Goal: Information Seeking & Learning: Learn about a topic

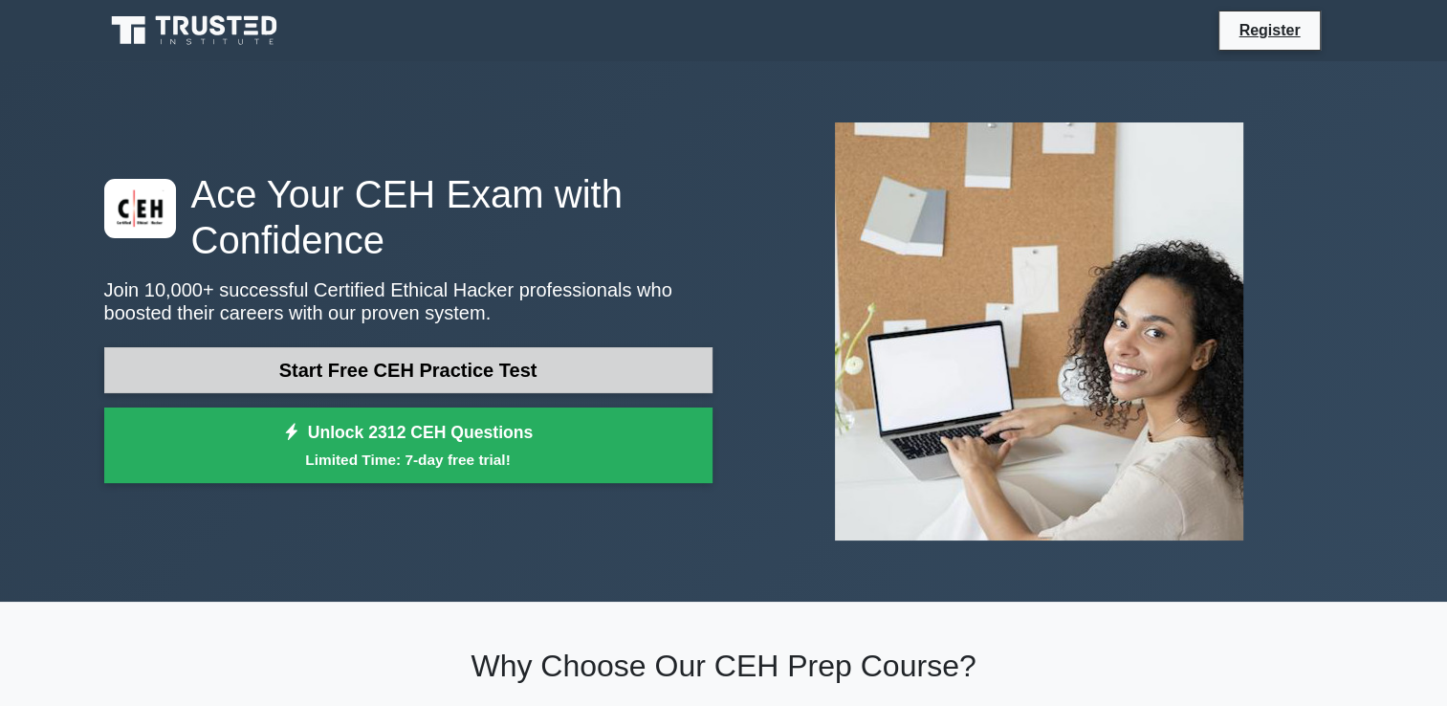
click at [494, 371] on link "Start Free CEH Practice Test" at bounding box center [408, 370] width 608 height 46
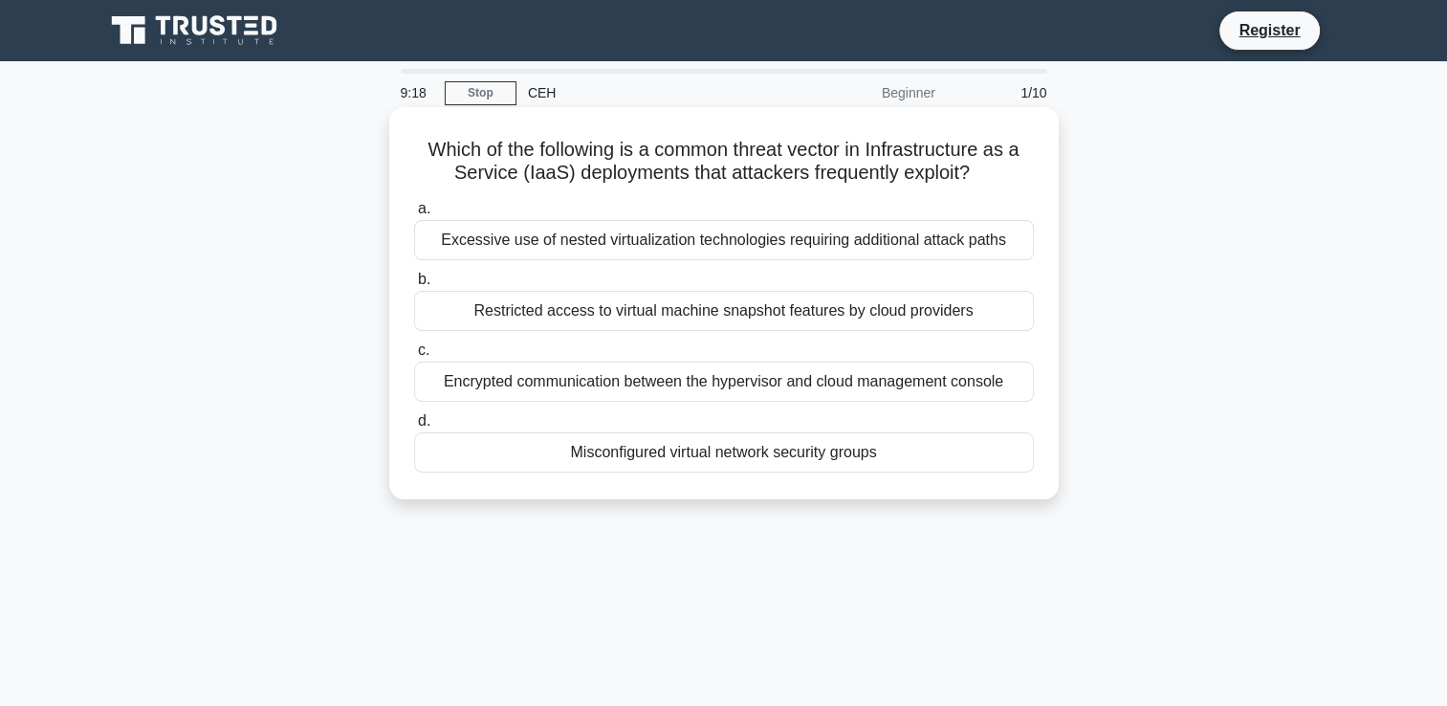
click at [518, 385] on div "Encrypted communication between the hypervisor and cloud management console" at bounding box center [724, 382] width 620 height 40
click at [414, 357] on input "c. Encrypted communication between the hypervisor and cloud management console" at bounding box center [414, 350] width 0 height 12
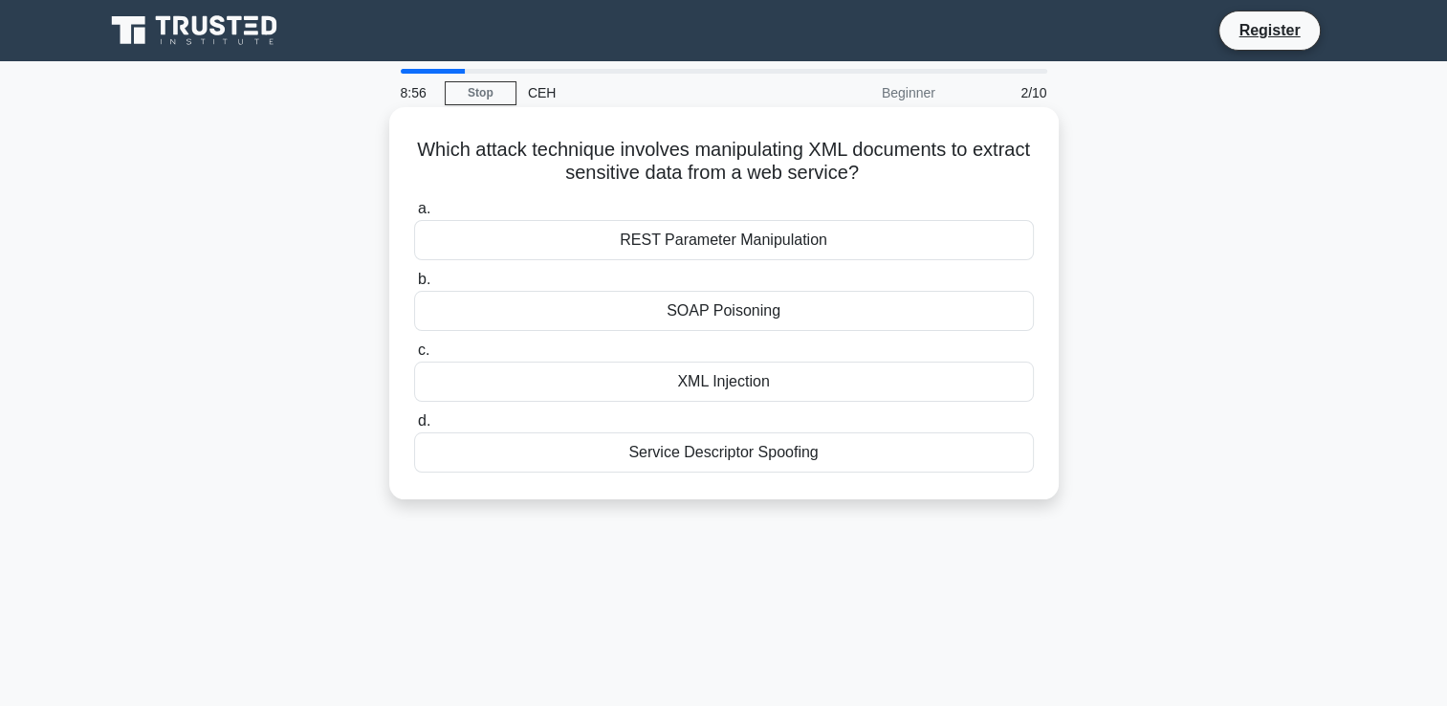
click at [645, 382] on div "XML Injection" at bounding box center [724, 382] width 620 height 40
click at [414, 357] on input "c. XML Injection" at bounding box center [414, 350] width 0 height 12
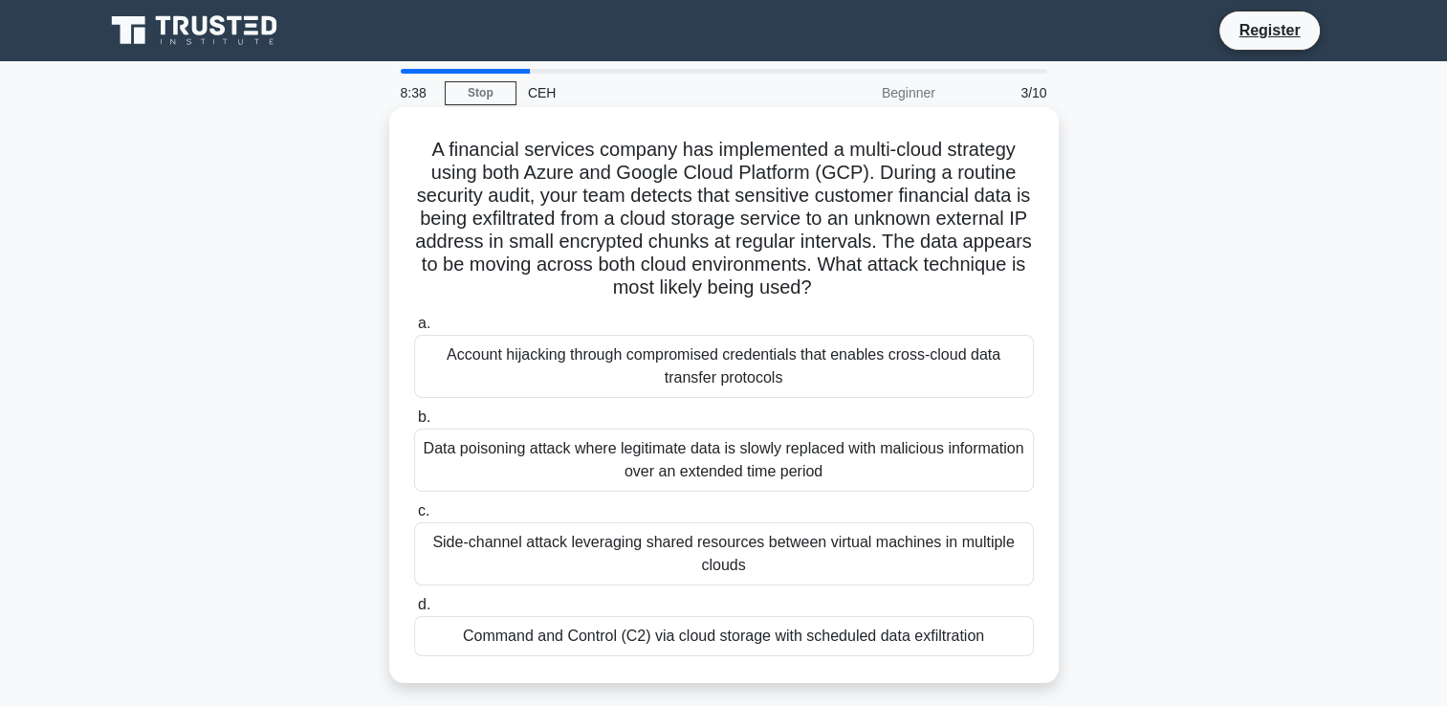
click at [750, 469] on div "Data poisoning attack where legitimate data is slowly replaced with malicious i…" at bounding box center [724, 460] width 620 height 63
click at [414, 424] on input "b. Data poisoning attack where legitimate data is slowly replaced with maliciou…" at bounding box center [414, 417] width 0 height 12
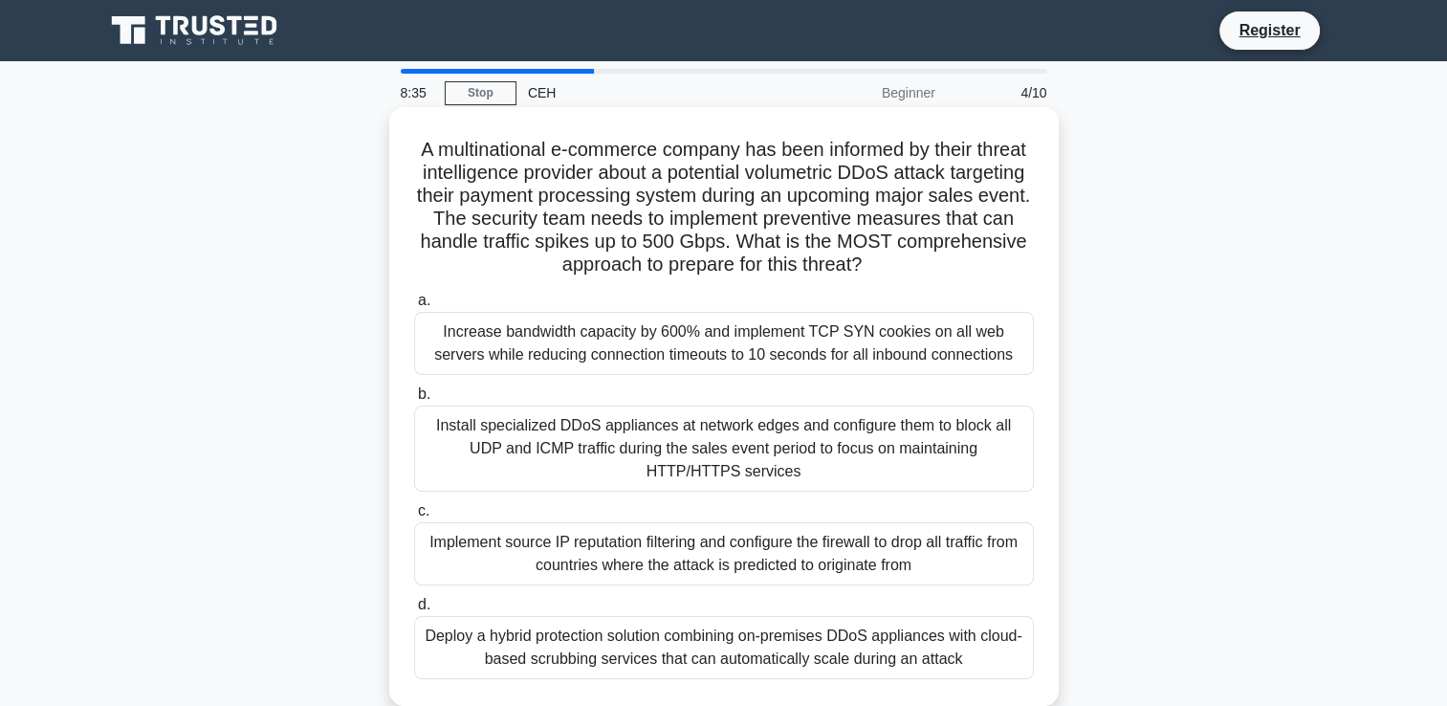
click at [732, 460] on div "Install specialized DDoS appliances at network edges and configure them to bloc…" at bounding box center [724, 449] width 620 height 86
click at [414, 401] on input "b. Install specialized DDoS appliances at network edges and configure them to b…" at bounding box center [414, 394] width 0 height 12
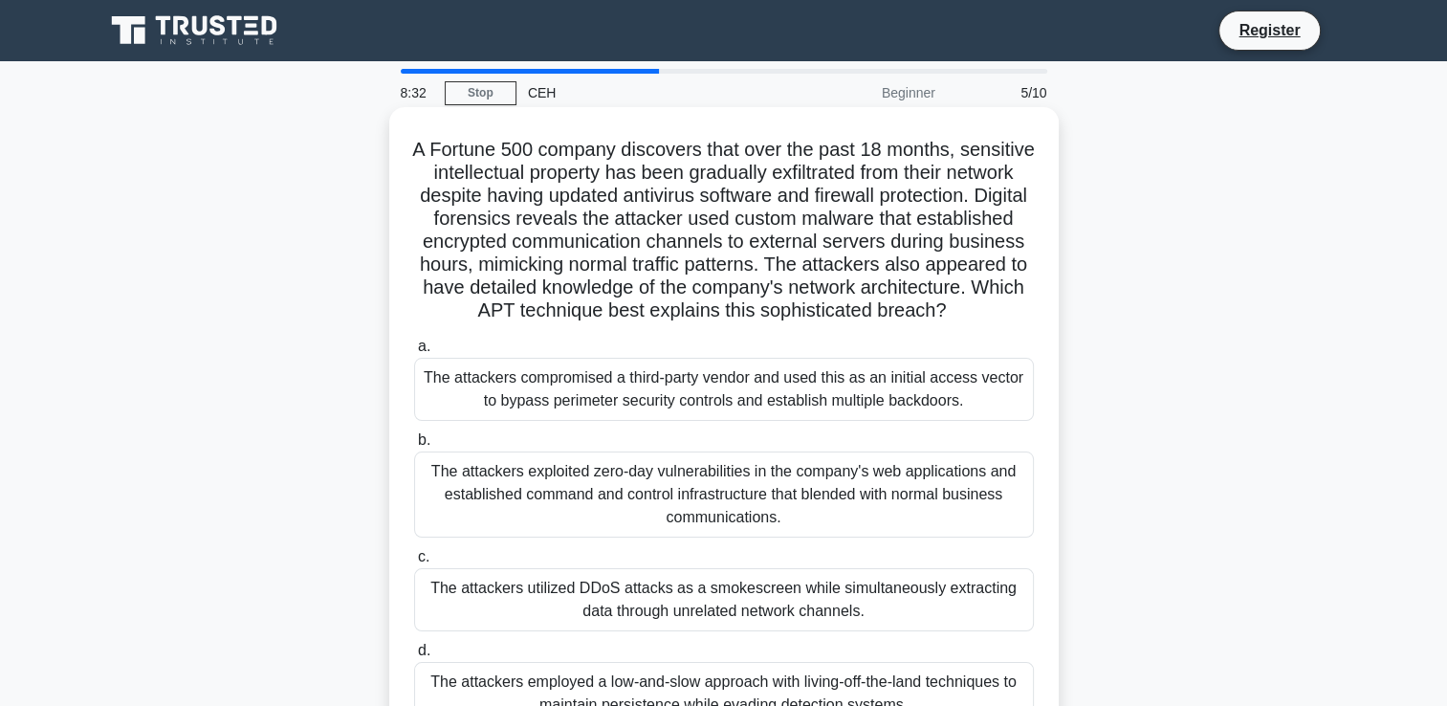
click at [730, 502] on div "The attackers exploited zero-day vulnerabilities in the company's web applicati…" at bounding box center [724, 495] width 620 height 86
click at [414, 447] on input "b. The attackers exploited zero-day vulnerabilities in the company's web applic…" at bounding box center [414, 440] width 0 height 12
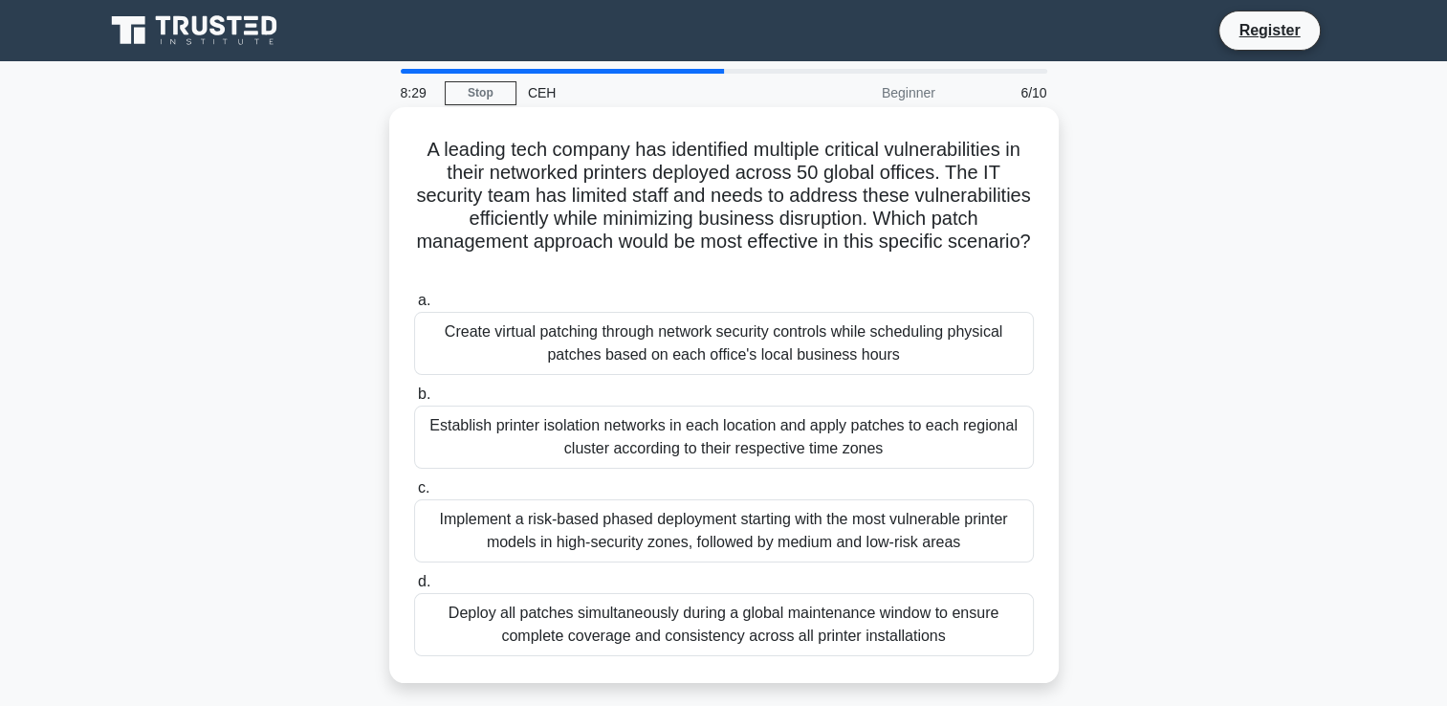
click at [712, 450] on div "Establish printer isolation networks in each location and apply patches to each…" at bounding box center [724, 437] width 620 height 63
click at [414, 401] on input "b. Establish printer isolation networks in each location and apply patches to e…" at bounding box center [414, 394] width 0 height 12
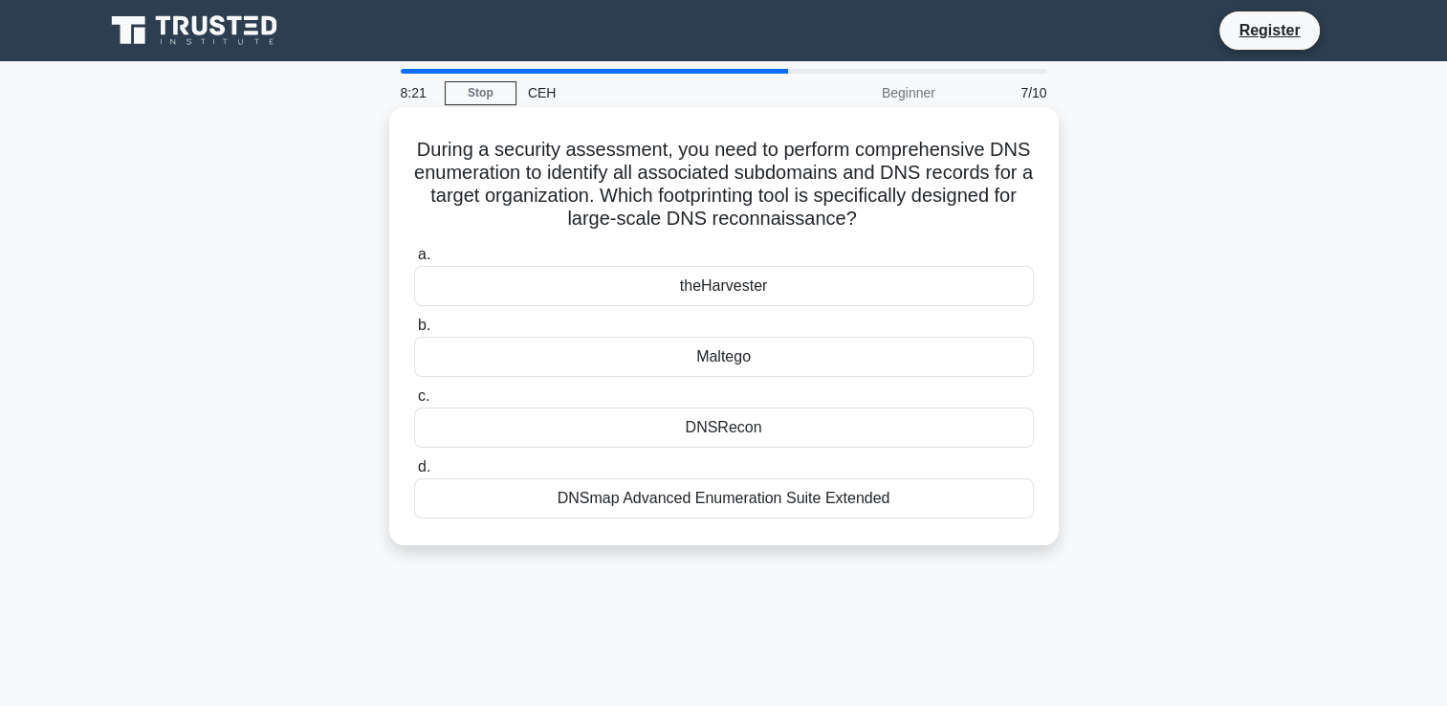
click at [753, 500] on div "DNSmap Advanced Enumeration Suite Extended" at bounding box center [724, 498] width 620 height 40
click at [414, 474] on input "d. DNSmap Advanced Enumeration Suite Extended" at bounding box center [414, 467] width 0 height 12
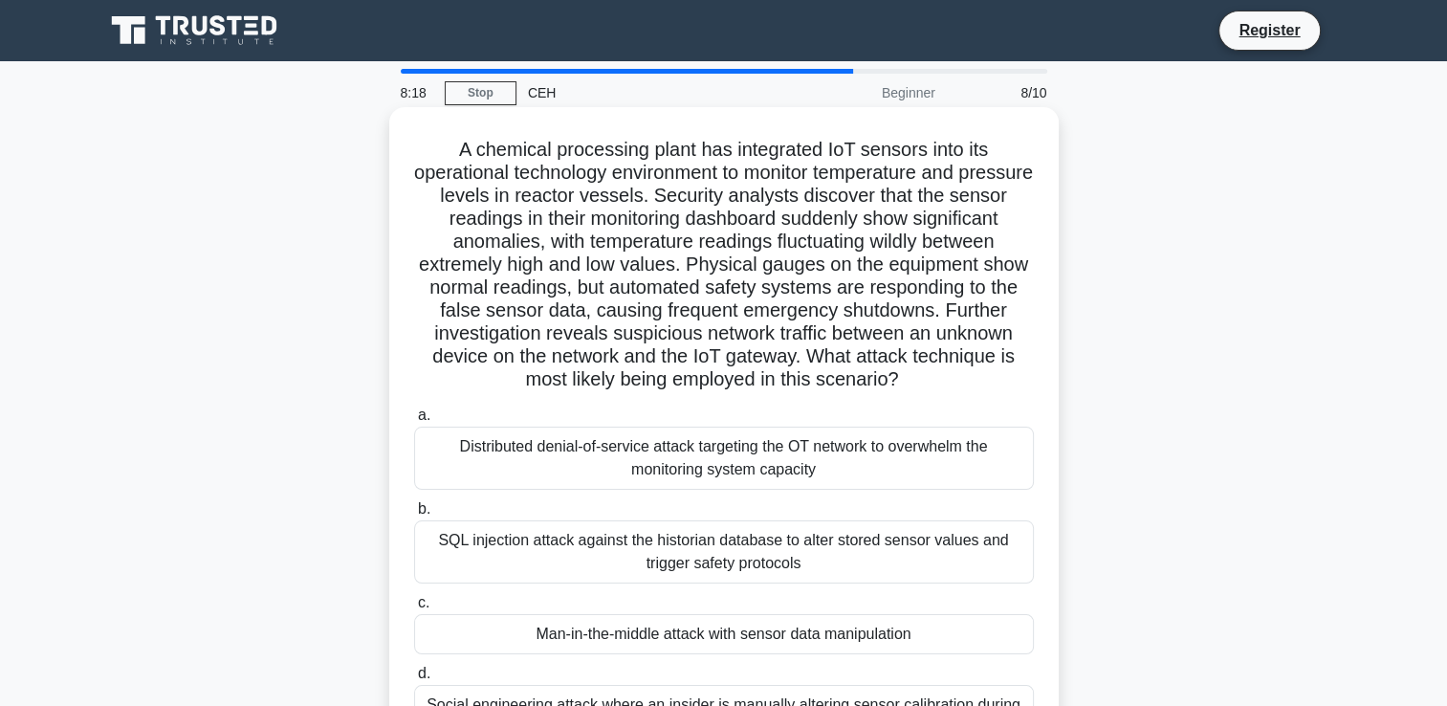
click at [754, 543] on div "SQL injection attack against the historian database to alter stored sensor valu…" at bounding box center [724, 551] width 620 height 63
click at [414, 516] on input "b. SQL injection attack against the historian database to alter stored sensor v…" at bounding box center [414, 509] width 0 height 12
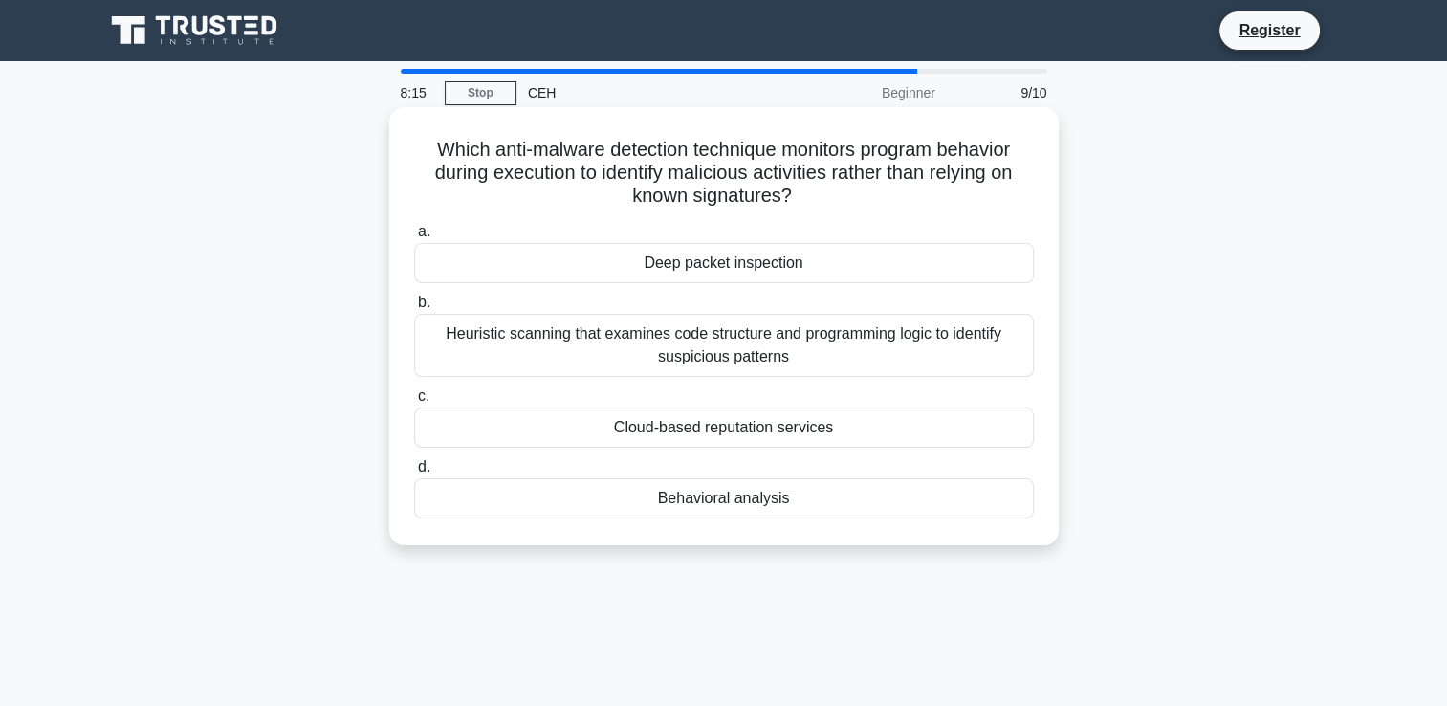
click at [755, 328] on div "Heuristic scanning that examines code structure and programming logic to identi…" at bounding box center [724, 345] width 620 height 63
click at [414, 309] on input "b. Heuristic scanning that examines code structure and programming logic to ide…" at bounding box center [414, 303] width 0 height 12
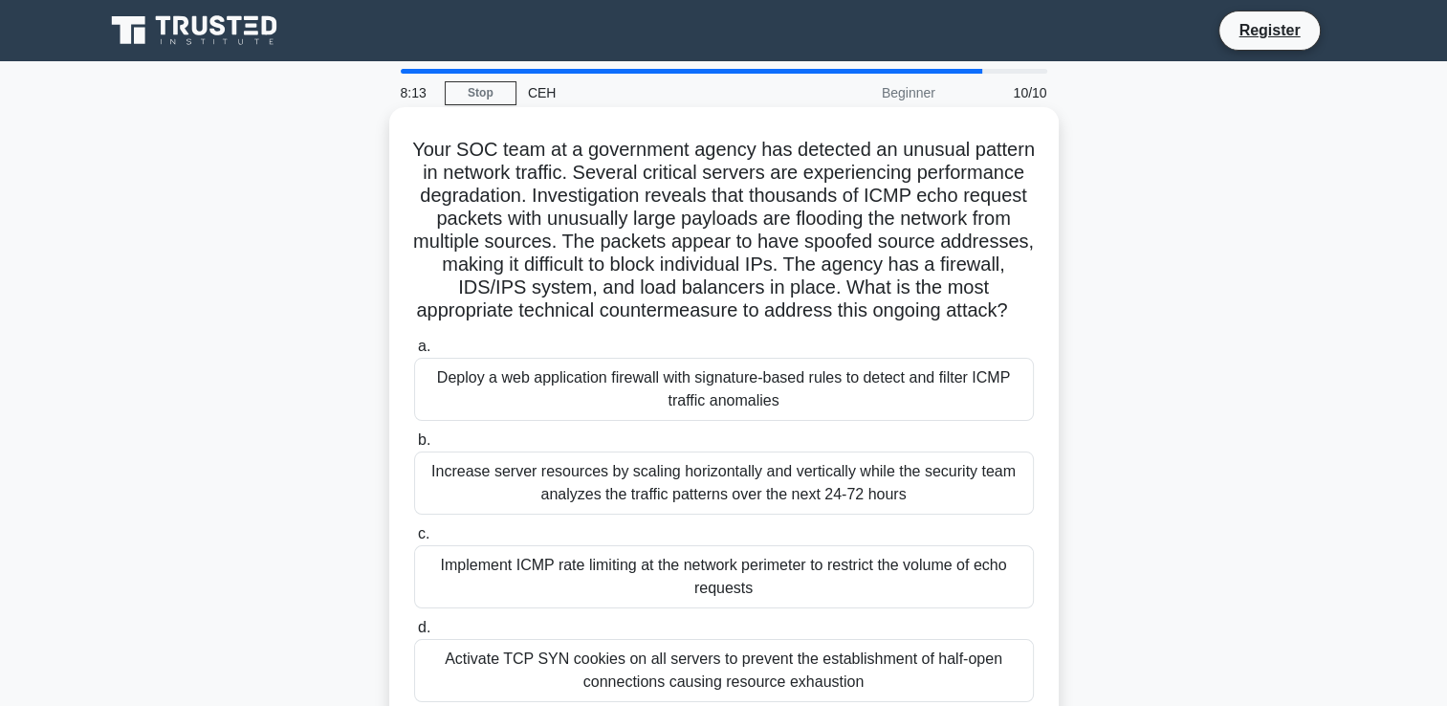
click at [754, 496] on div "Increase server resources by scaling horizontally and vertically while the secu…" at bounding box center [724, 483] width 620 height 63
click at [414, 447] on input "b. Increase server resources by scaling horizontally and vertically while the s…" at bounding box center [414, 440] width 0 height 12
